Goal: Check status: Check status

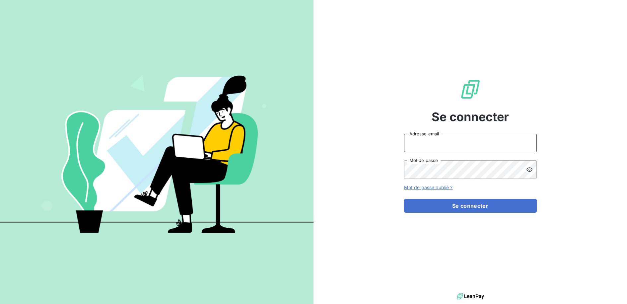
click at [480, 149] on input "Adresse email" at bounding box center [470, 143] width 133 height 19
type input "yakuba@print-andco.com"
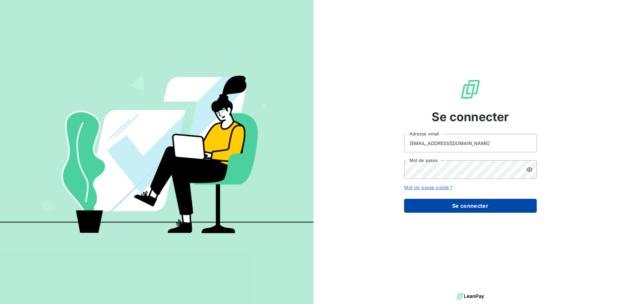
click at [485, 209] on button "Se connecter" at bounding box center [470, 206] width 133 height 14
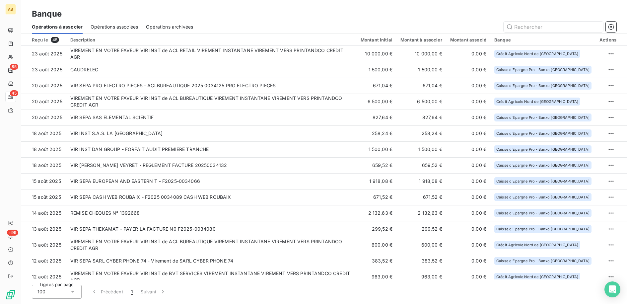
click at [138, 30] on div "Opérations associées" at bounding box center [114, 27] width 47 height 14
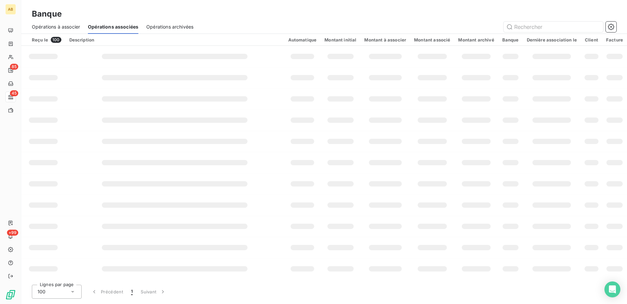
click at [164, 31] on div "Opérations archivées" at bounding box center [169, 27] width 47 height 14
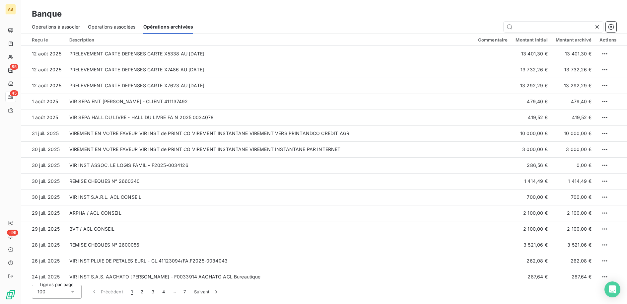
click at [43, 24] on span "Opérations à associer" at bounding box center [56, 27] width 48 height 7
